Goal: Transaction & Acquisition: Purchase product/service

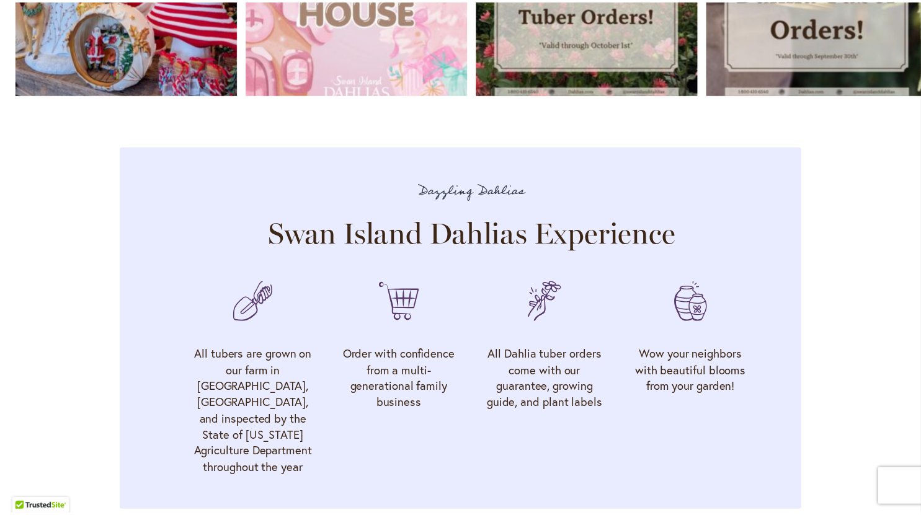
scroll to position [3809, 0]
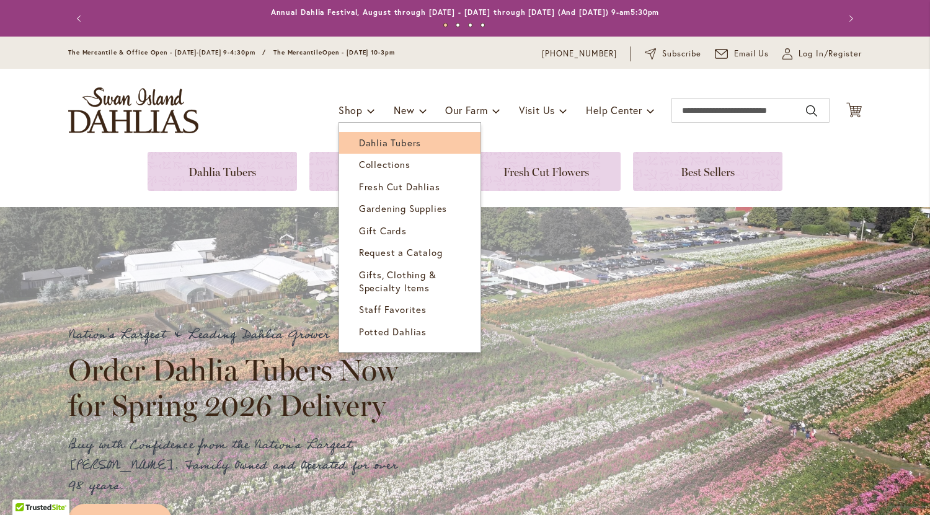
click at [384, 154] on link "Dahlia Tubers" at bounding box center [409, 143] width 141 height 22
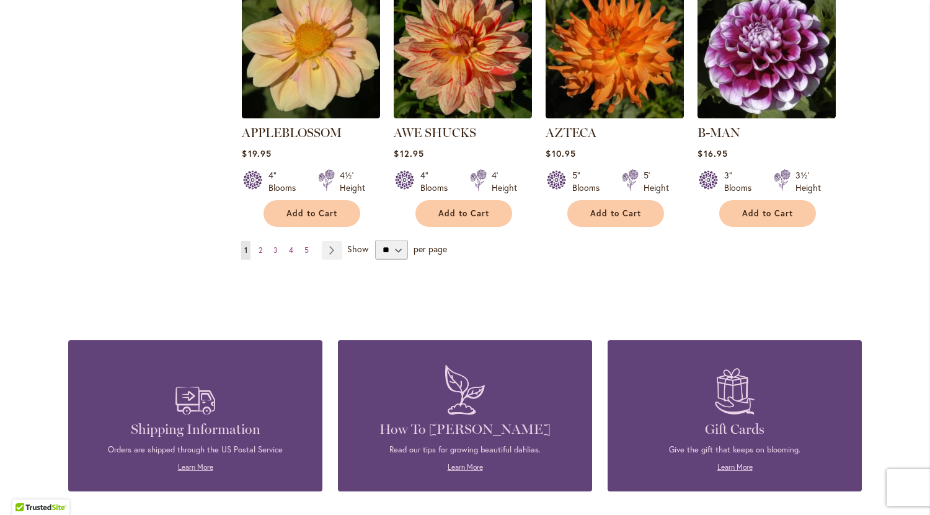
scroll to position [1116, 0]
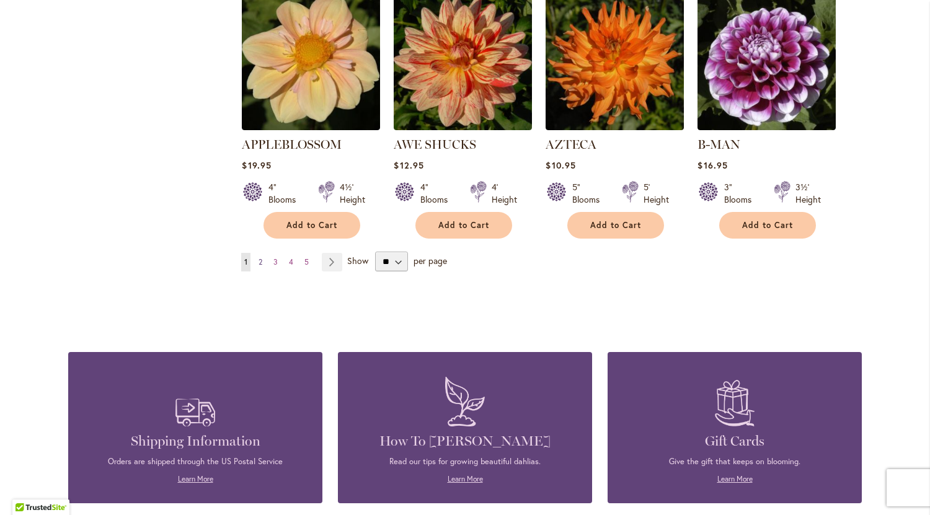
click at [255, 272] on link "Page 2" at bounding box center [260, 262] width 10 height 19
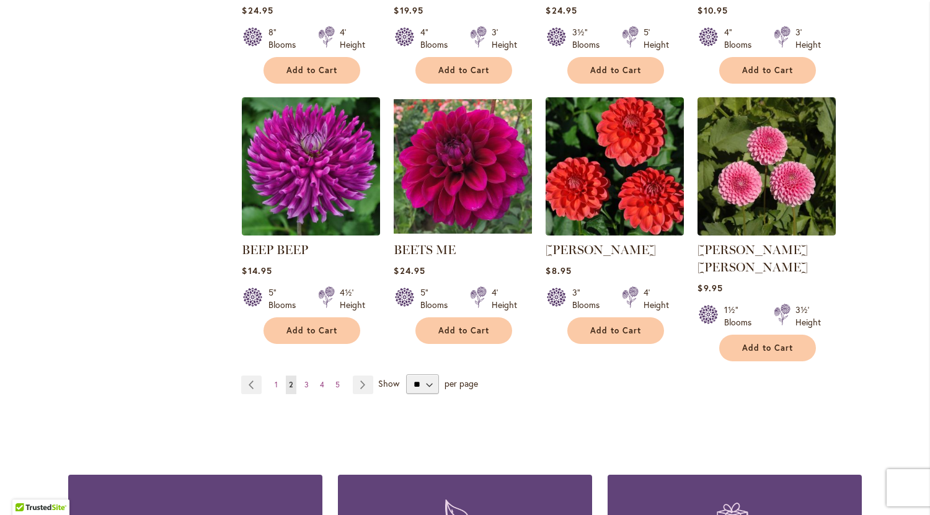
scroll to position [1054, 0]
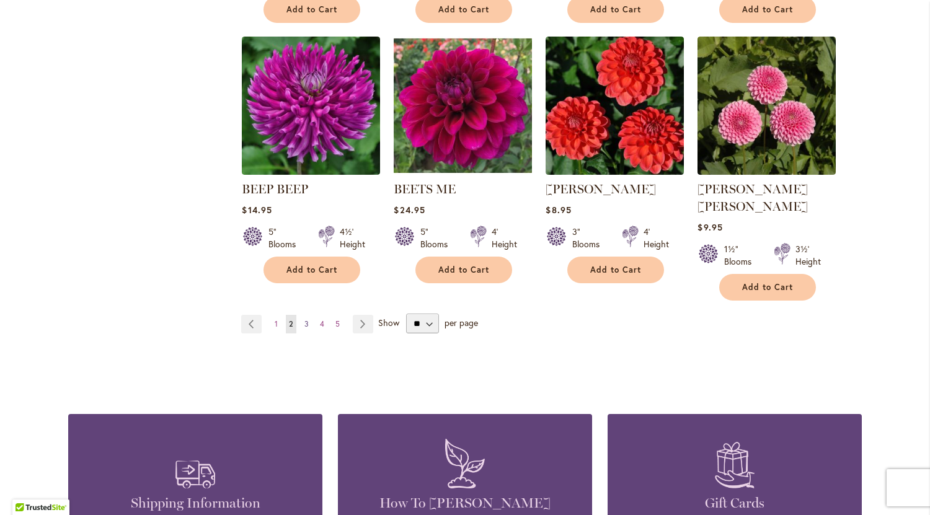
click at [301, 334] on link "Page 3" at bounding box center [306, 324] width 11 height 19
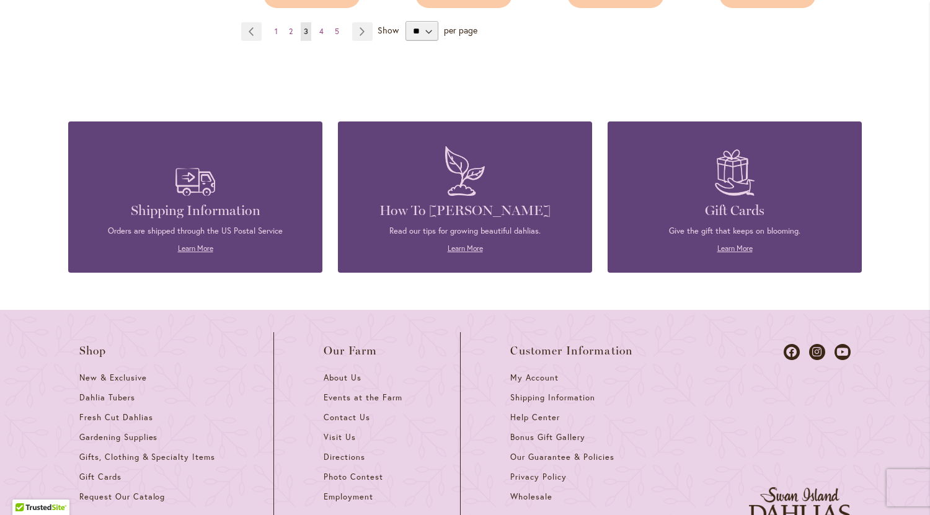
scroll to position [1426, 0]
